Goal: Obtain resource: Obtain resource

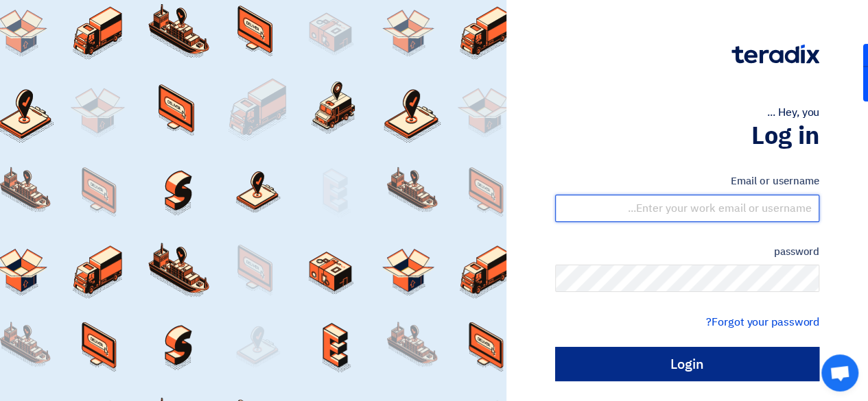
type input "[PERSON_NAME][EMAIL_ADDRESS][DOMAIN_NAME]"
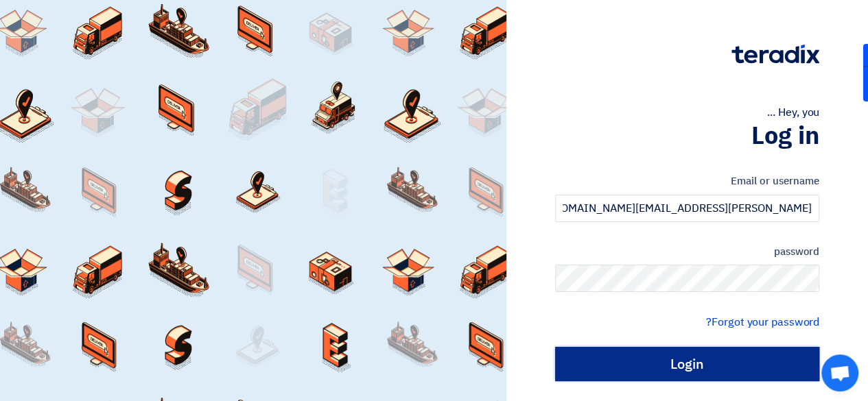
click at [670, 365] on input "Login" at bounding box center [687, 364] width 264 height 34
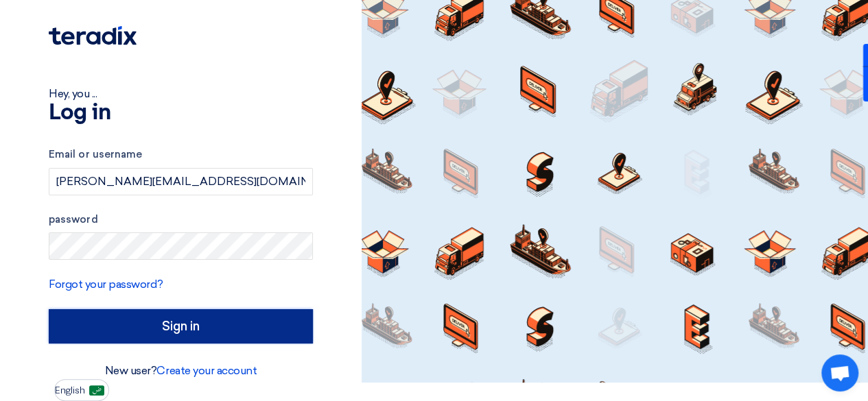
type input "Sign in"
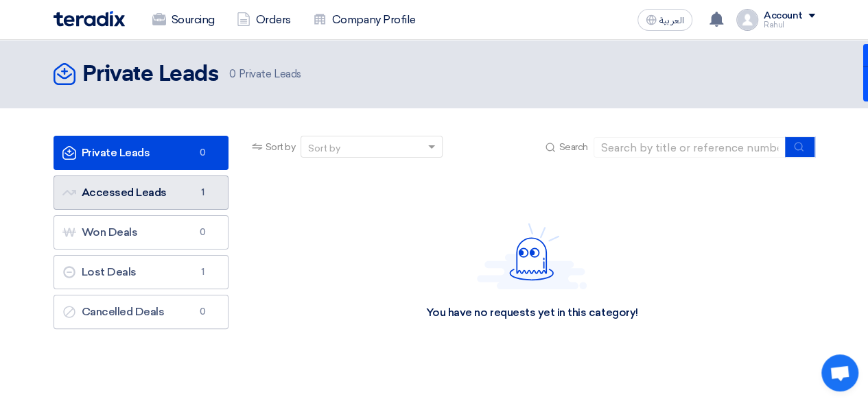
click at [170, 198] on link "Accessed Leads Accessed Leads 1" at bounding box center [141, 193] width 175 height 34
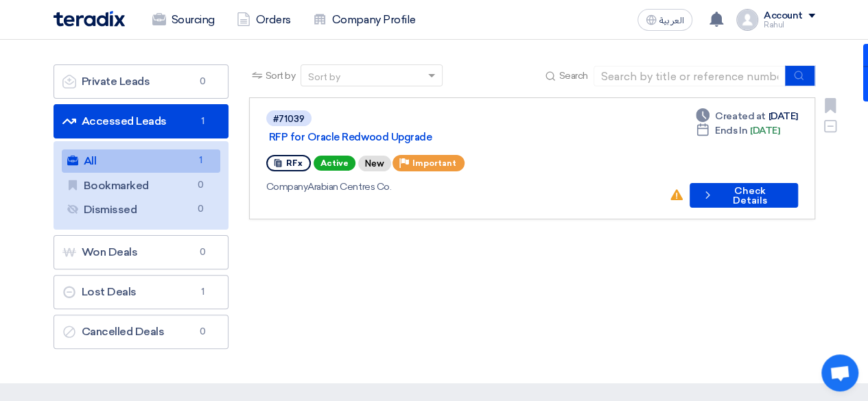
scroll to position [137, 0]
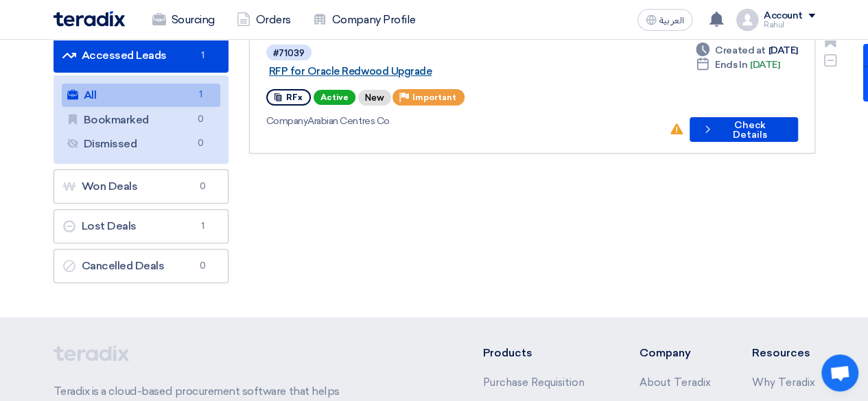
click at [445, 65] on link "RFP for Oracle Redwood Upgrade" at bounding box center [440, 71] width 343 height 12
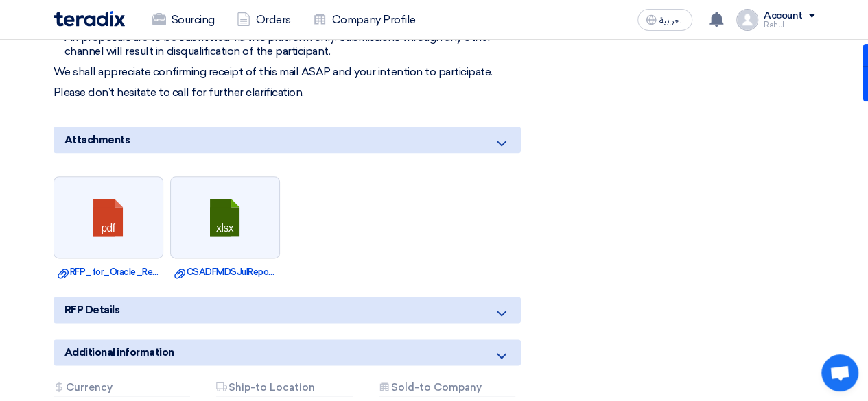
scroll to position [823, 0]
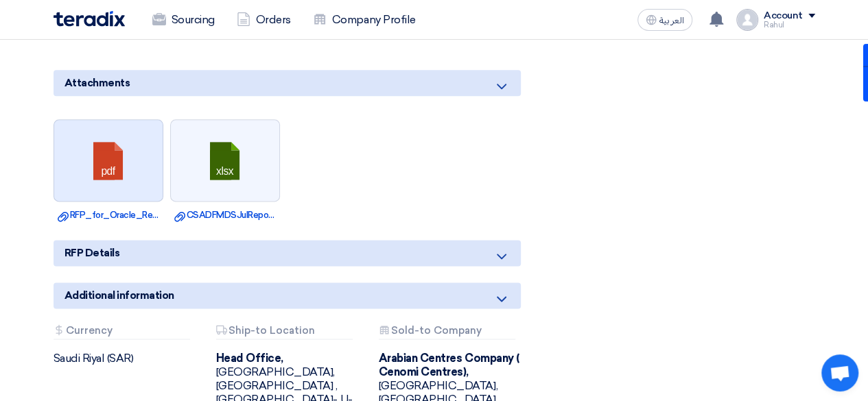
click at [126, 138] on link at bounding box center [109, 161] width 110 height 82
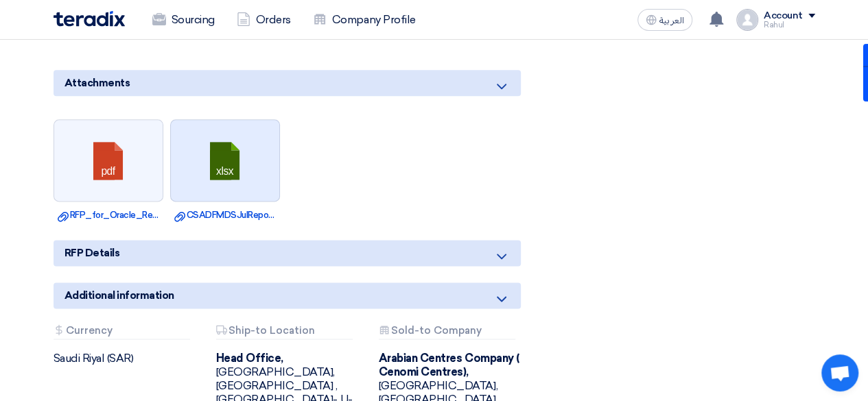
click at [216, 143] on link at bounding box center [226, 161] width 110 height 82
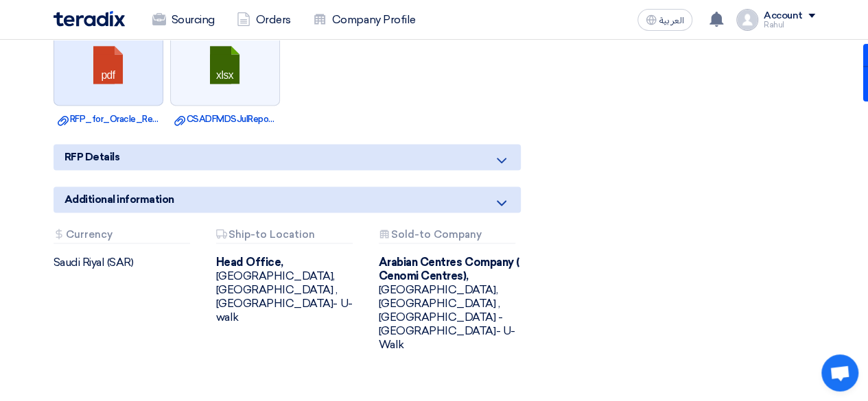
scroll to position [961, 0]
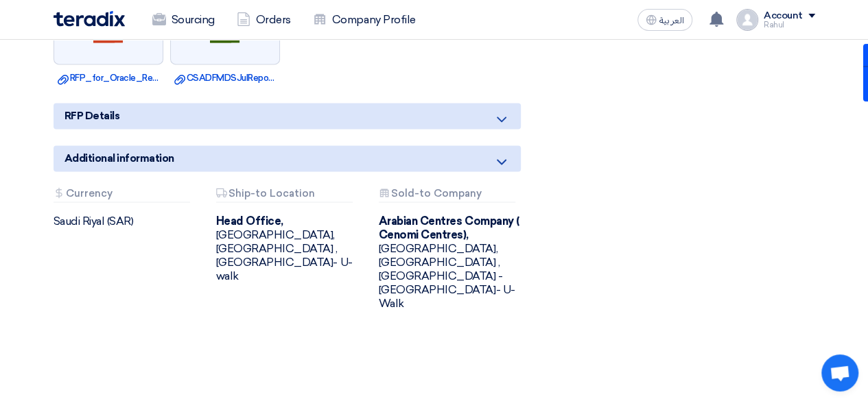
click at [213, 115] on div "RFP Details" at bounding box center [287, 116] width 467 height 26
drag, startPoint x: 502, startPoint y: 106, endPoint x: 420, endPoint y: 140, distance: 88.9
click at [502, 111] on icon at bounding box center [501, 119] width 16 height 16
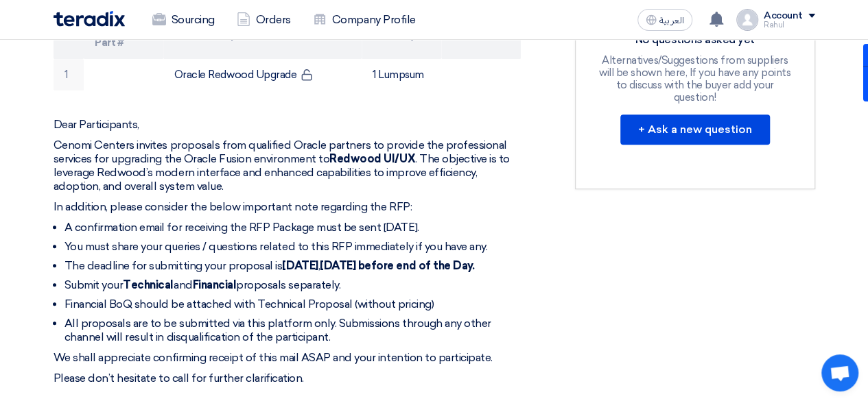
scroll to position [549, 0]
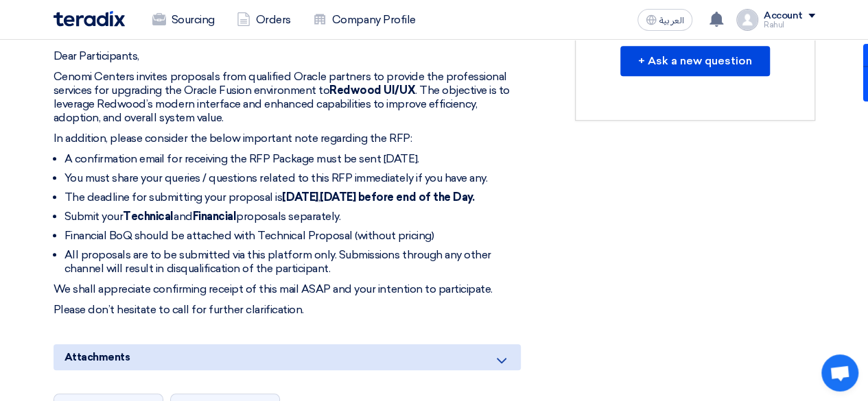
drag, startPoint x: 137, startPoint y: 139, endPoint x: 490, endPoint y: 145, distance: 352.7
click at [490, 152] on li "A confirmation email for receiving the RFP Package must be sent [DATE]." at bounding box center [292, 159] width 456 height 14
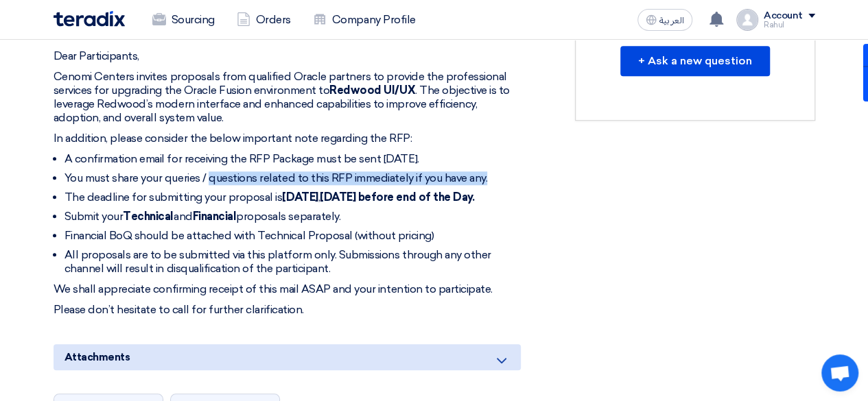
drag, startPoint x: 211, startPoint y: 159, endPoint x: 487, endPoint y: 157, distance: 276.5
click at [487, 172] on li "You must share your queries / questions related to this RFP immediately if you …" at bounding box center [292, 179] width 456 height 14
